Goal: Find specific page/section: Find specific page/section

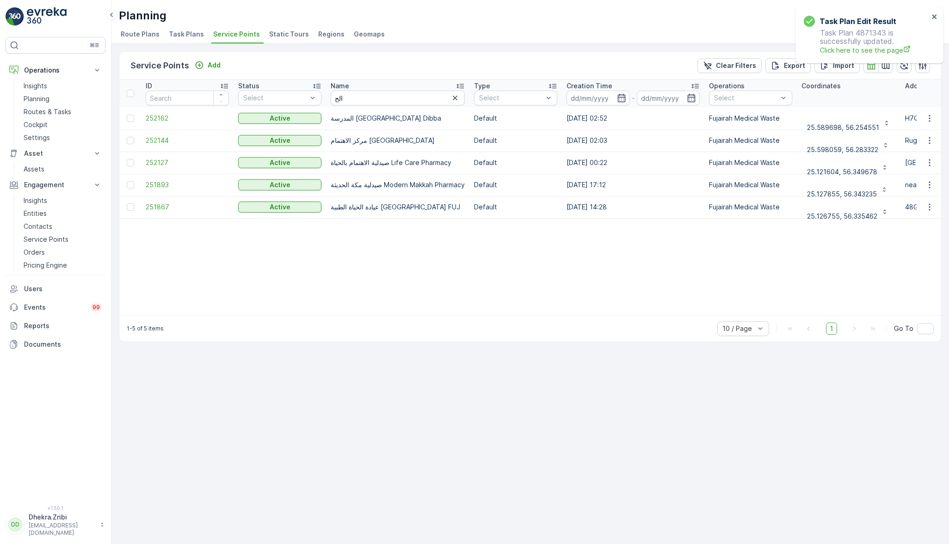
click at [687, 38] on ul "Route Plans Task Plans Service Points Static Tours Regions Geomaps" at bounding box center [526, 36] width 815 height 16
click at [231, 34] on span "Service Points" at bounding box center [236, 34] width 47 height 9
click at [233, 33] on span "Service Points" at bounding box center [236, 34] width 47 height 9
click at [458, 97] on icon "button" at bounding box center [455, 97] width 9 height 9
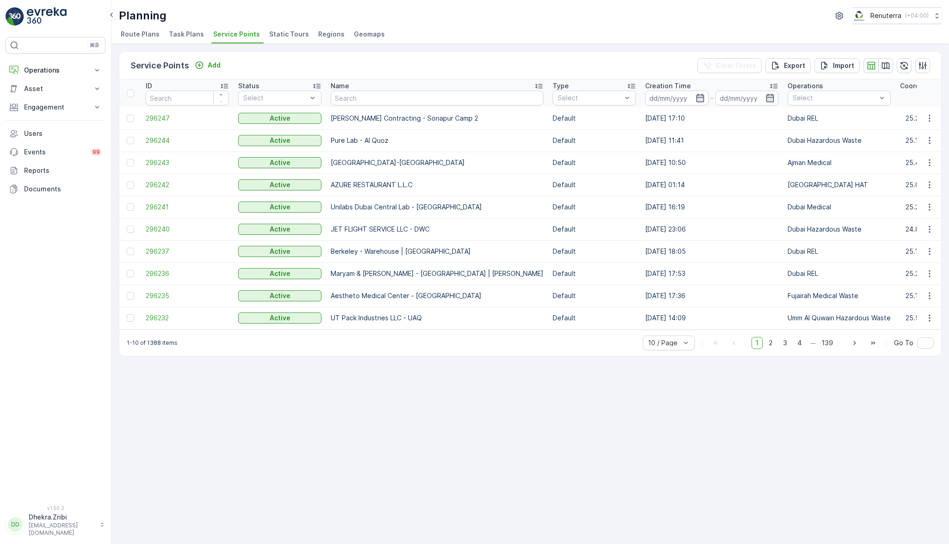
click at [859, 347] on icon "button" at bounding box center [854, 343] width 9 height 9
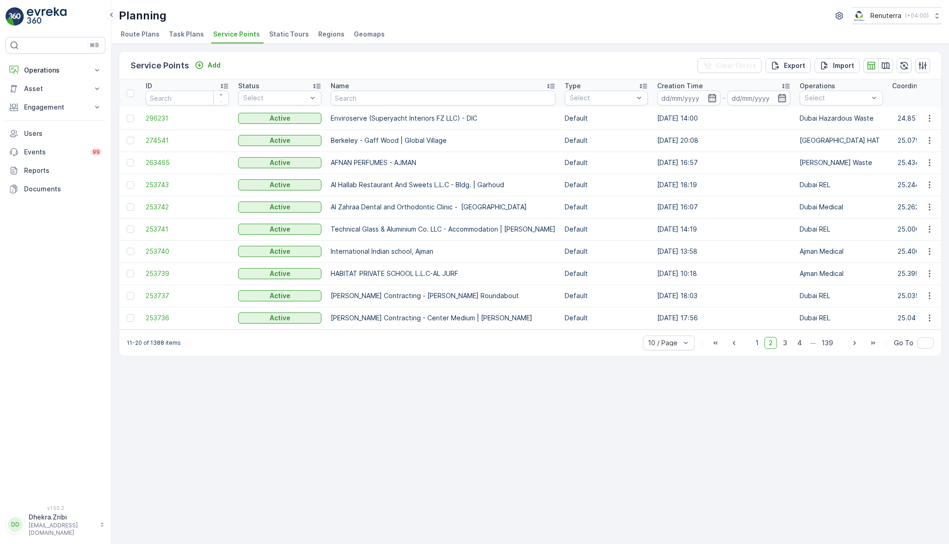
click at [856, 346] on icon "button" at bounding box center [854, 343] width 9 height 9
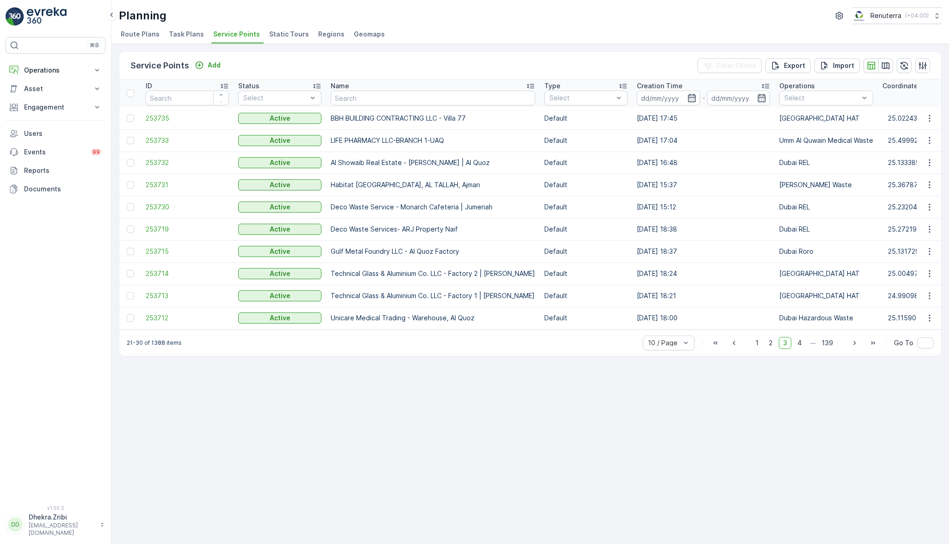
click at [856, 345] on icon "button" at bounding box center [854, 343] width 2 height 4
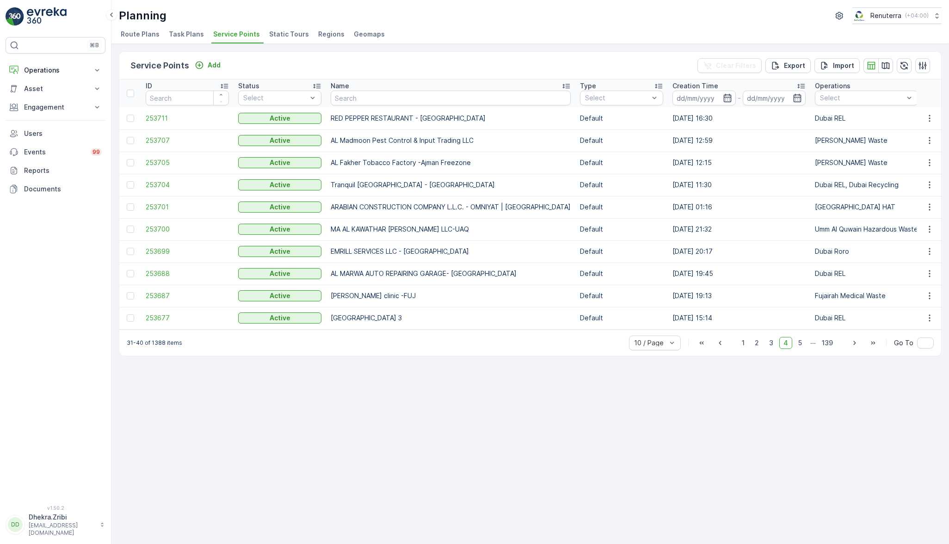
click at [64, 393] on div "⌘B Operations Insights Planning Routes & Tasks Cockpit Settings Asset Assets En…" at bounding box center [56, 265] width 100 height 457
click at [415, 515] on div "Service Points Add Clear Filters Export Import ID Status Select Name Type Selec…" at bounding box center [530, 294] width 838 height 500
click at [393, 87] on div "Name" at bounding box center [451, 85] width 240 height 9
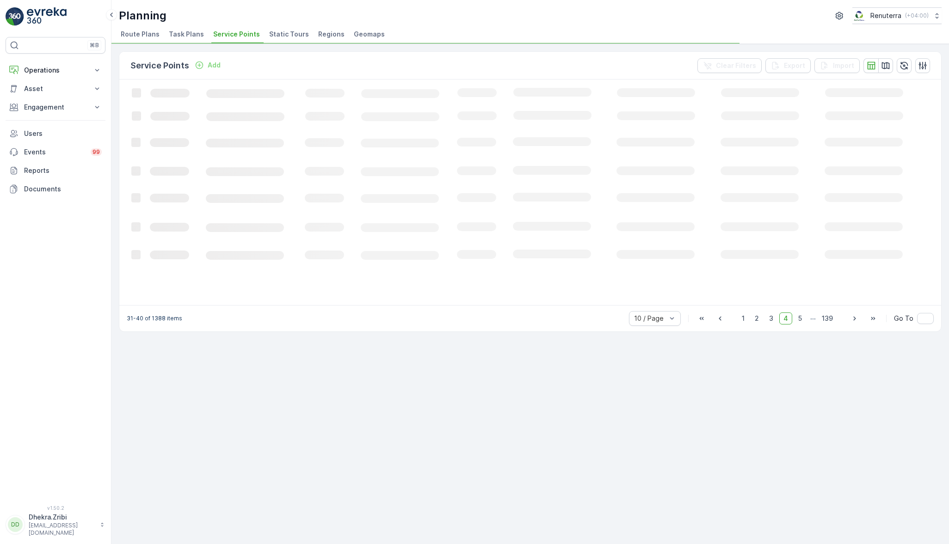
click at [242, 34] on span "Service Points" at bounding box center [236, 34] width 47 height 9
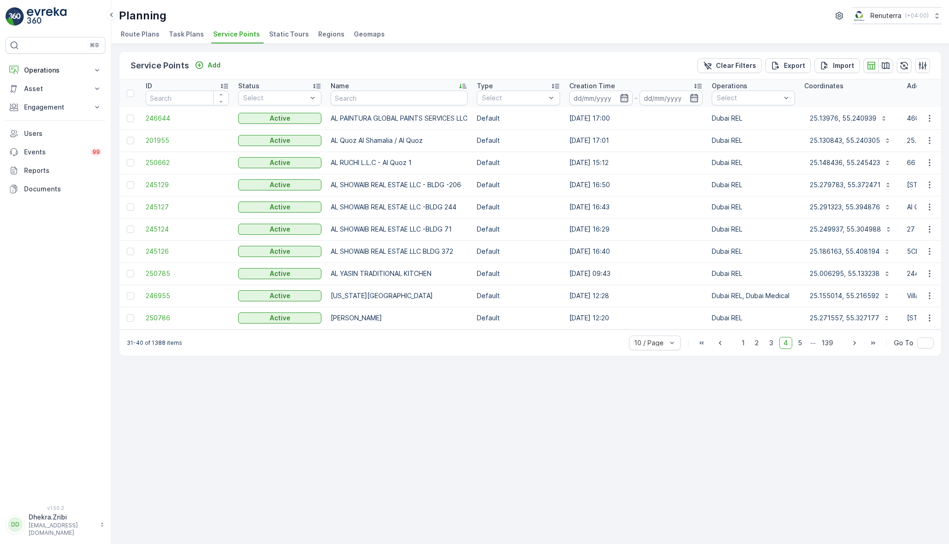
click at [377, 97] on input "text" at bounding box center [399, 98] width 137 height 15
type input "sk"
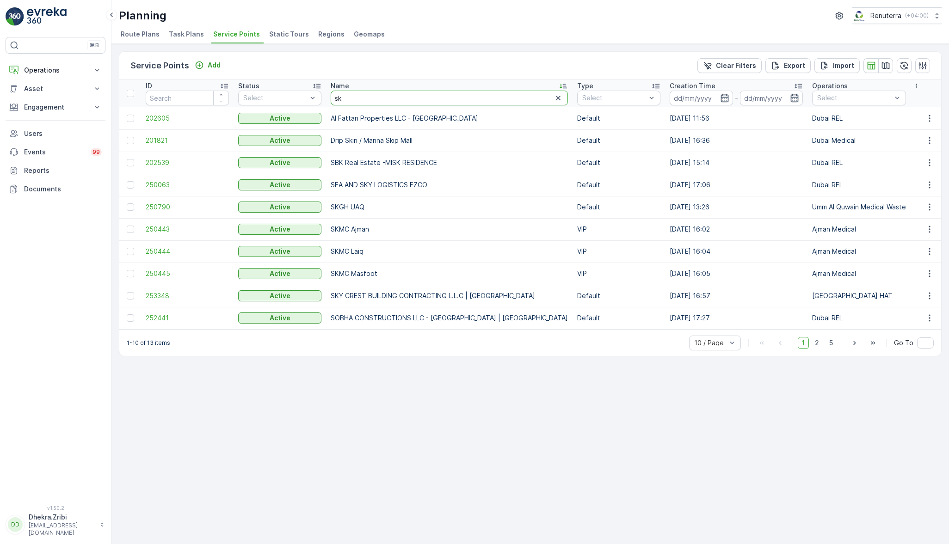
click at [370, 93] on input "sk" at bounding box center [449, 98] width 237 height 15
type input "she"
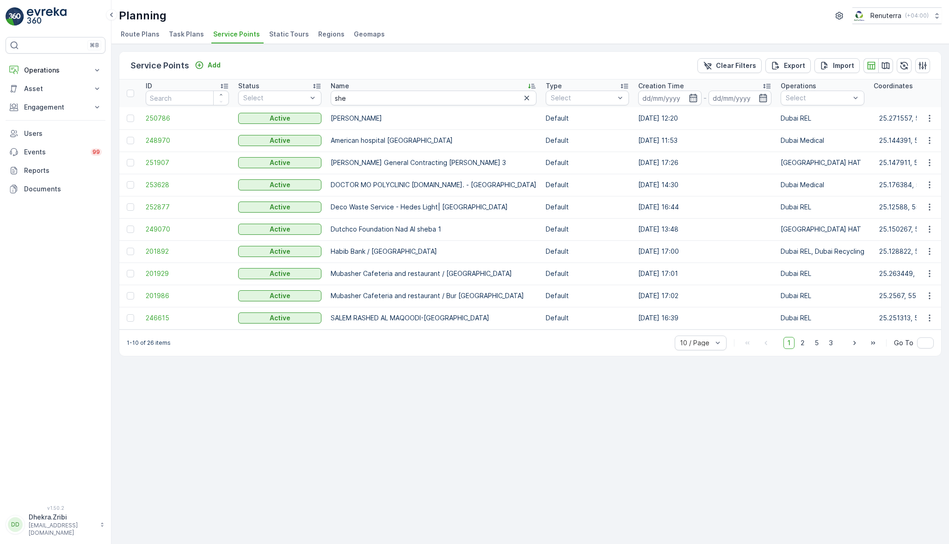
click at [531, 96] on icon "button" at bounding box center [526, 97] width 9 height 9
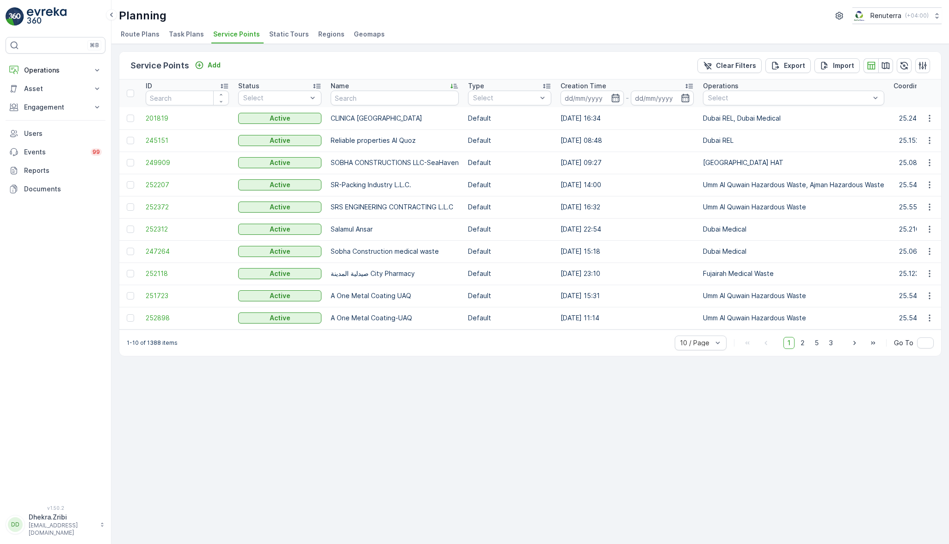
click at [214, 26] on div "Planning Renuterra ( +04:00 ) Route Plans Task Plans Service Points Static Tour…" at bounding box center [530, 22] width 838 height 44
click at [228, 31] on span "Service Points" at bounding box center [236, 34] width 47 height 9
click at [425, 12] on div "Planning Renuterra ( +04:00 )" at bounding box center [530, 15] width 823 height 17
click at [283, 39] on li "Static Tours" at bounding box center [289, 36] width 45 height 16
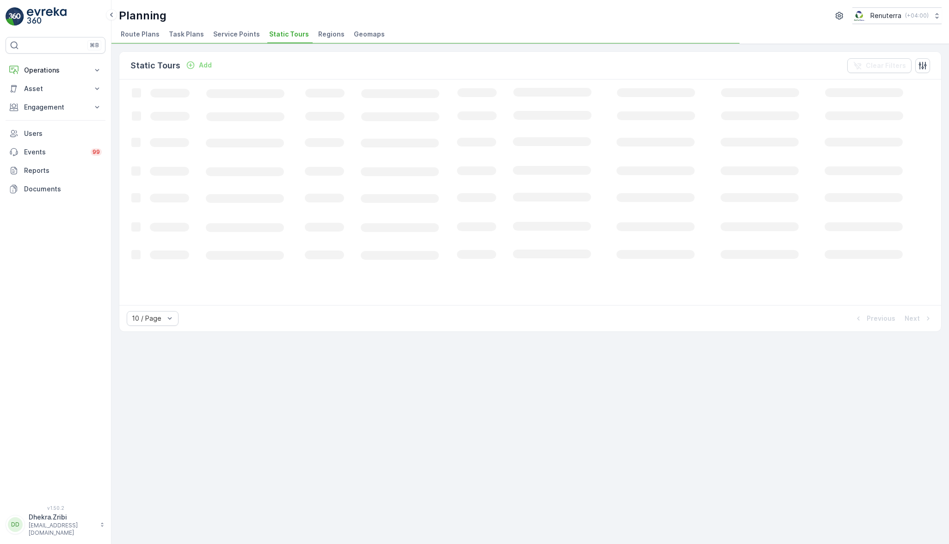
click at [244, 36] on span "Service Points" at bounding box center [236, 34] width 47 height 9
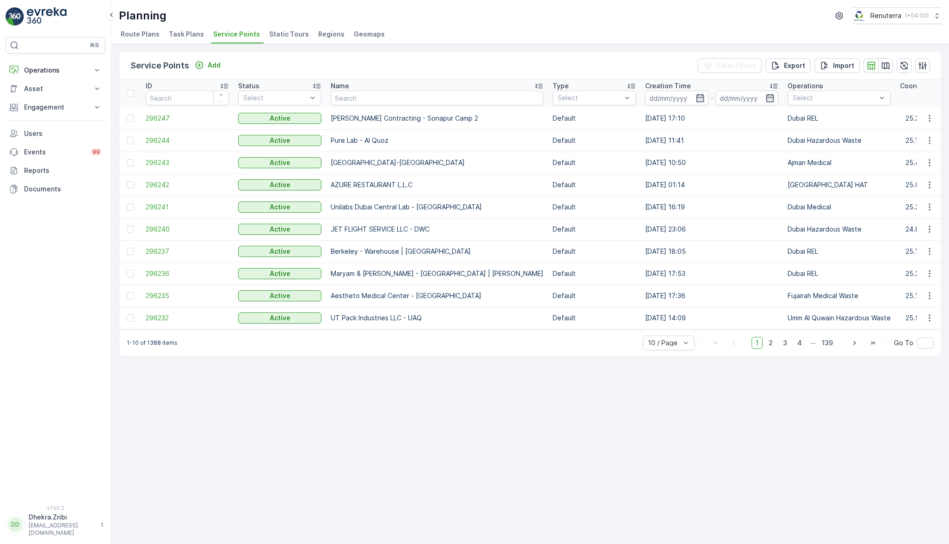
click at [410, 56] on div "Service Points Add Clear Filters Export Import" at bounding box center [530, 66] width 822 height 28
